Goal: Task Accomplishment & Management: Manage account settings

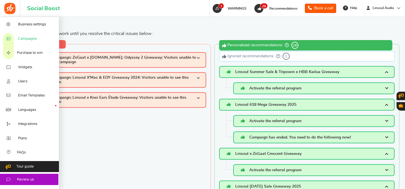
click at [27, 41] on span "Campaigns" at bounding box center [27, 38] width 19 height 5
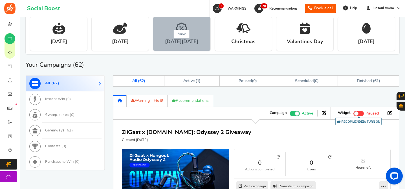
scroll to position [264, 0]
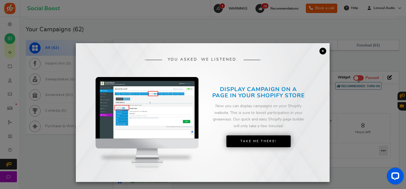
click at [323, 50] on link "×" at bounding box center [323, 51] width 7 height 7
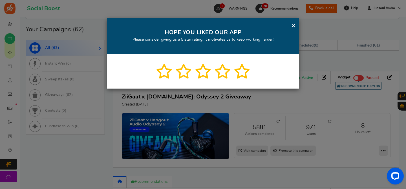
click at [292, 25] on link "×" at bounding box center [293, 25] width 4 height 7
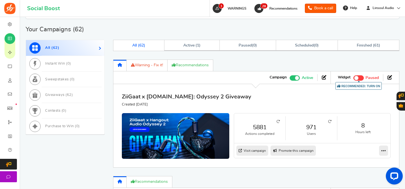
click at [180, 96] on link "ZiiGaat x [DOMAIN_NAME]: Odyssey 2 Giveaway" at bounding box center [186, 97] width 129 height 6
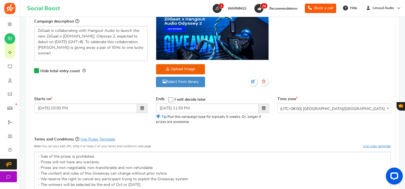
scroll to position [190, 0]
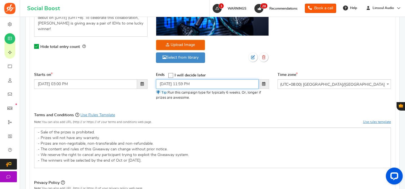
click at [195, 86] on input "[DATE] 11:59 PM" at bounding box center [207, 84] width 103 height 10
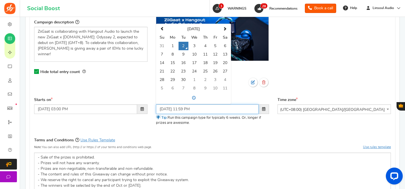
scroll to position [151, 0]
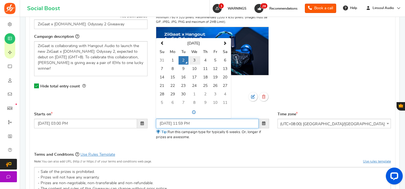
click at [194, 61] on td "3" at bounding box center [194, 60] width 12 height 8
click at [182, 124] on input "[DATE] 11:59 PM" at bounding box center [207, 124] width 103 height 10
click at [189, 124] on input "[DATE] 1:59 PM" at bounding box center [207, 124] width 103 height 10
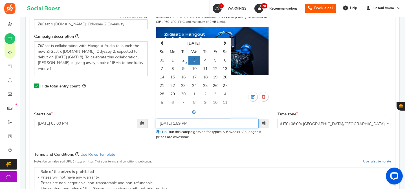
click at [187, 124] on input "[DATE] 1:59 PM" at bounding box center [207, 124] width 103 height 10
click at [192, 124] on input "[DATE] 1:0 PM" at bounding box center [207, 124] width 103 height 10
click at [214, 143] on div "Ends Open On I will decide later Su 1" at bounding box center [213, 128] width 122 height 32
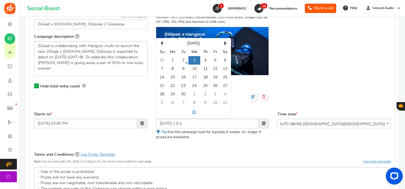
type input "[DATE] 01:00 AM"
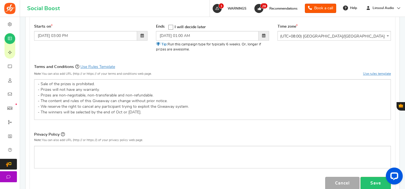
scroll to position [259, 0]
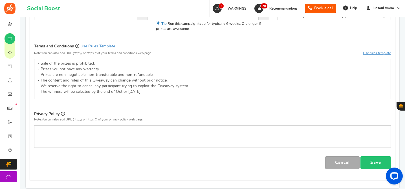
click at [373, 163] on link "Save" at bounding box center [376, 162] width 30 height 13
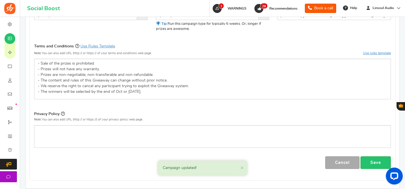
scroll to position [311, 0]
